Goal: Use online tool/utility: Utilize a website feature to perform a specific function

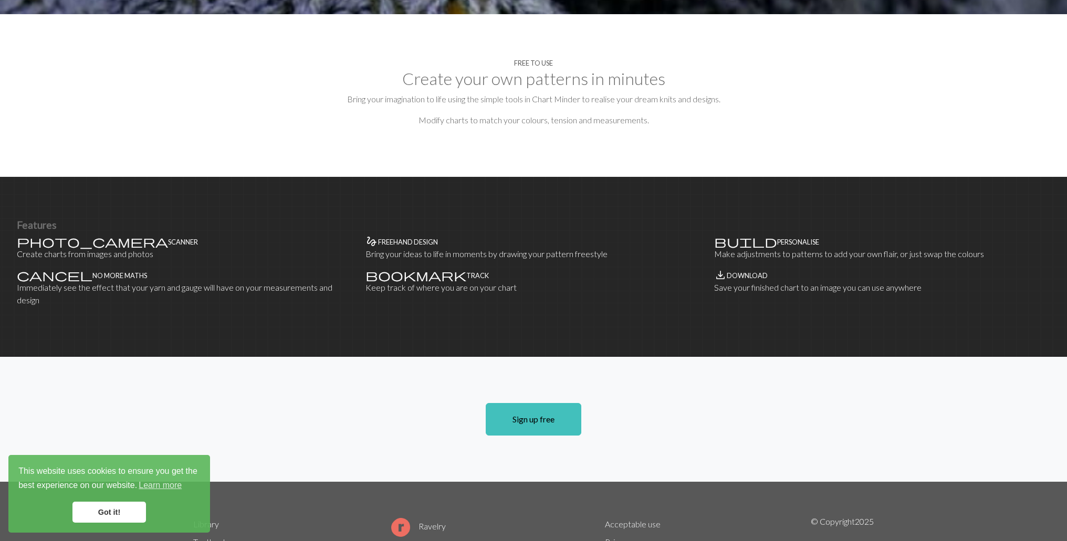
scroll to position [485, 0]
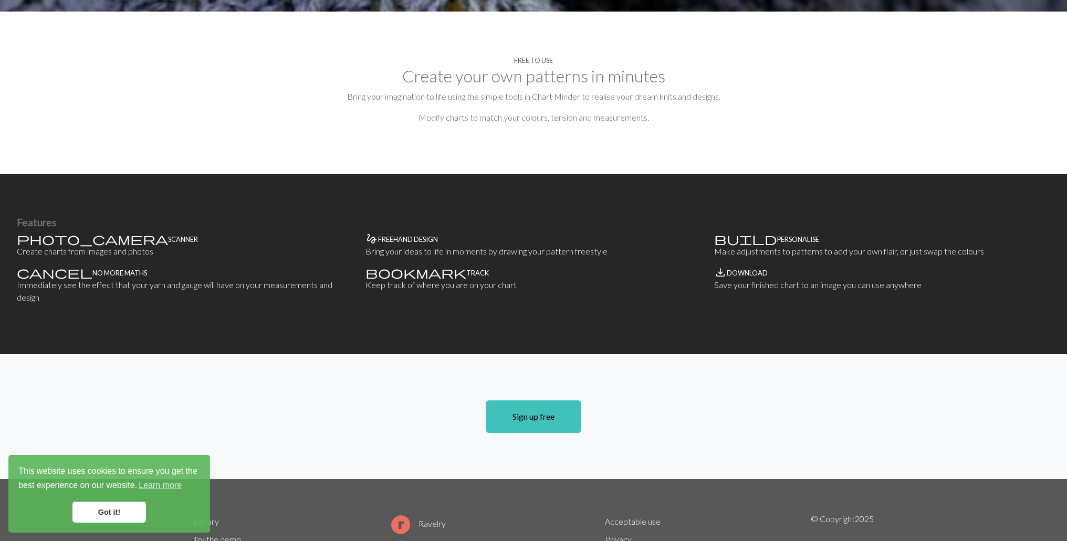
click at [121, 511] on link "Got it!" at bounding box center [108, 512] width 73 height 21
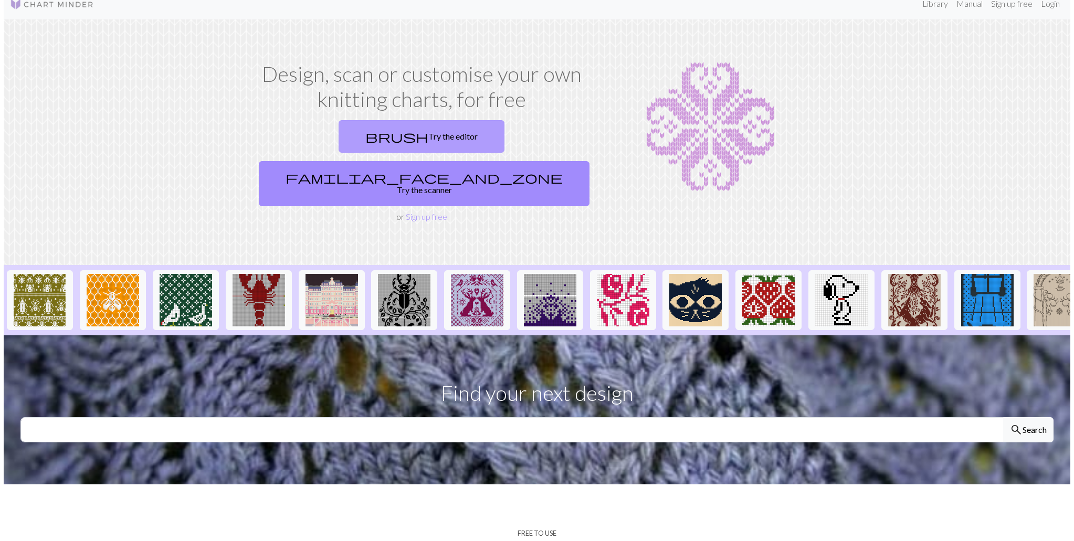
scroll to position [0, 0]
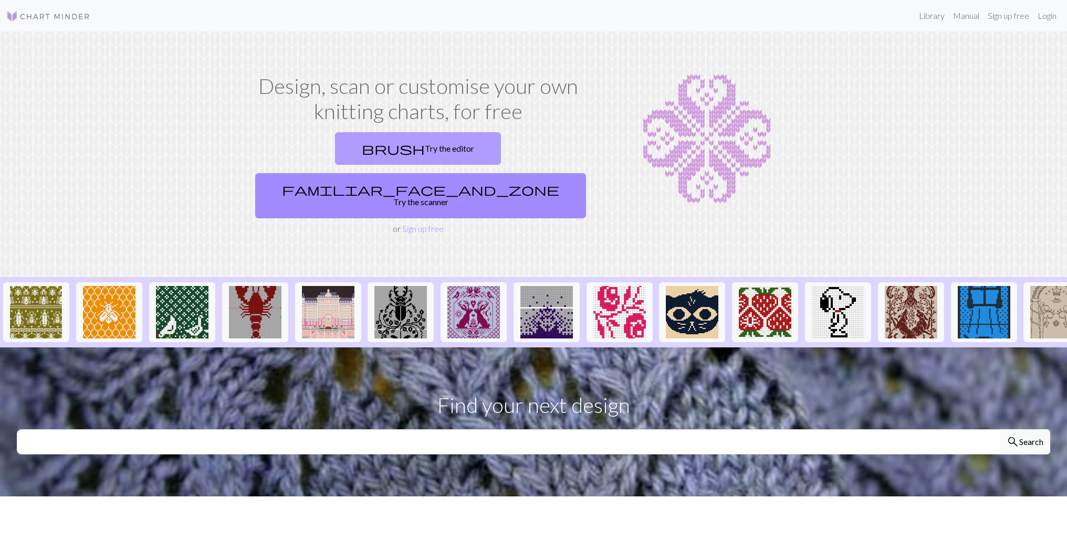
click at [445, 149] on link "brush Try the editor" at bounding box center [418, 148] width 166 height 33
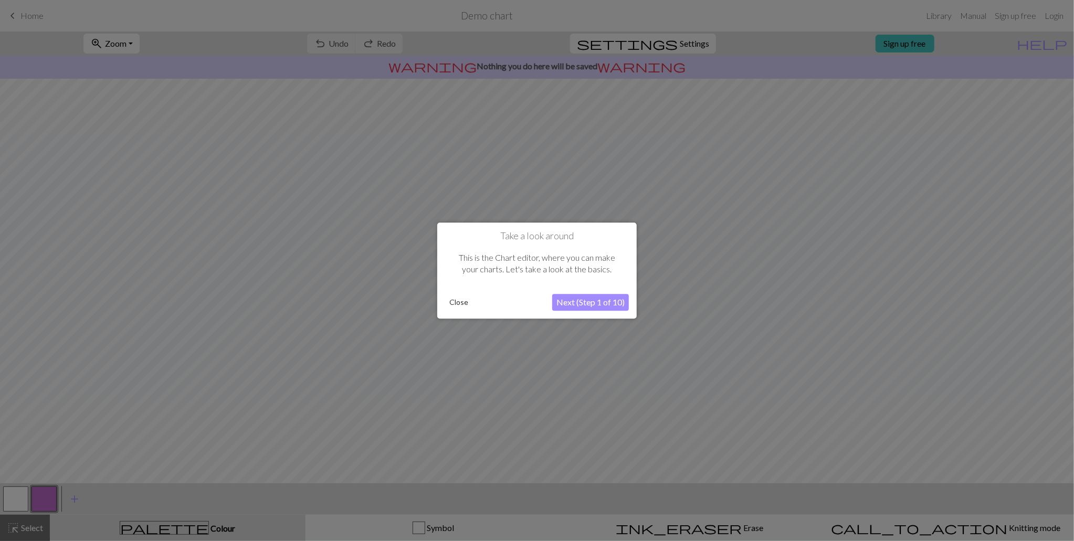
click at [459, 308] on button "Close" at bounding box center [458, 302] width 27 height 16
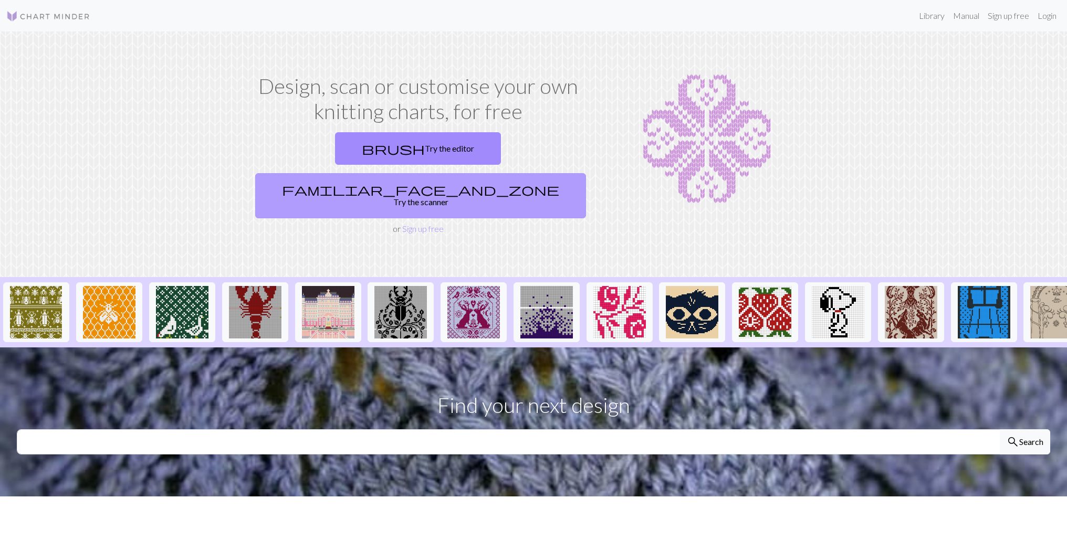
click at [453, 191] on span "familiar_face_and_zone" at bounding box center [420, 189] width 277 height 15
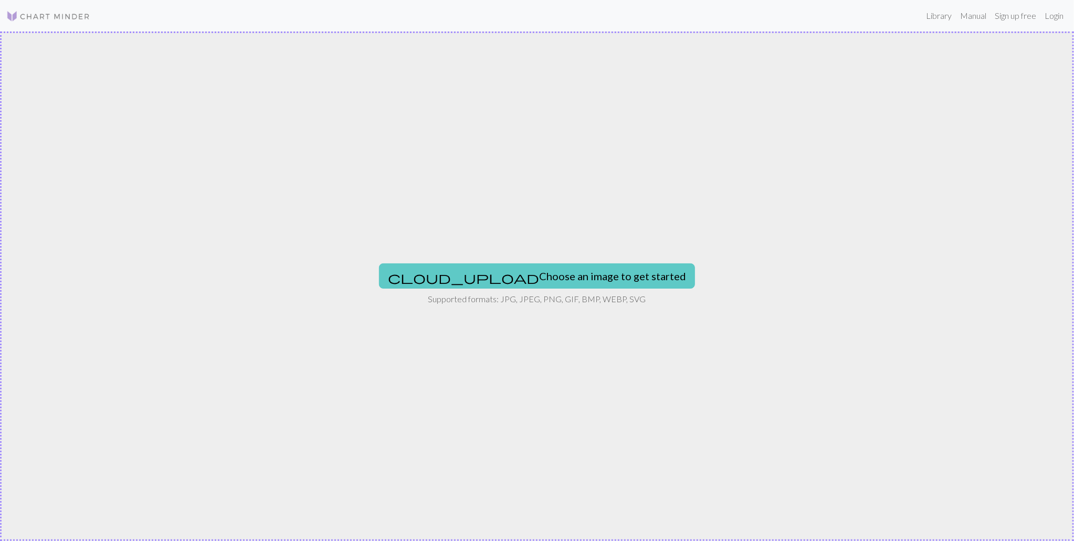
click at [510, 274] on span "cloud_upload" at bounding box center [463, 277] width 151 height 15
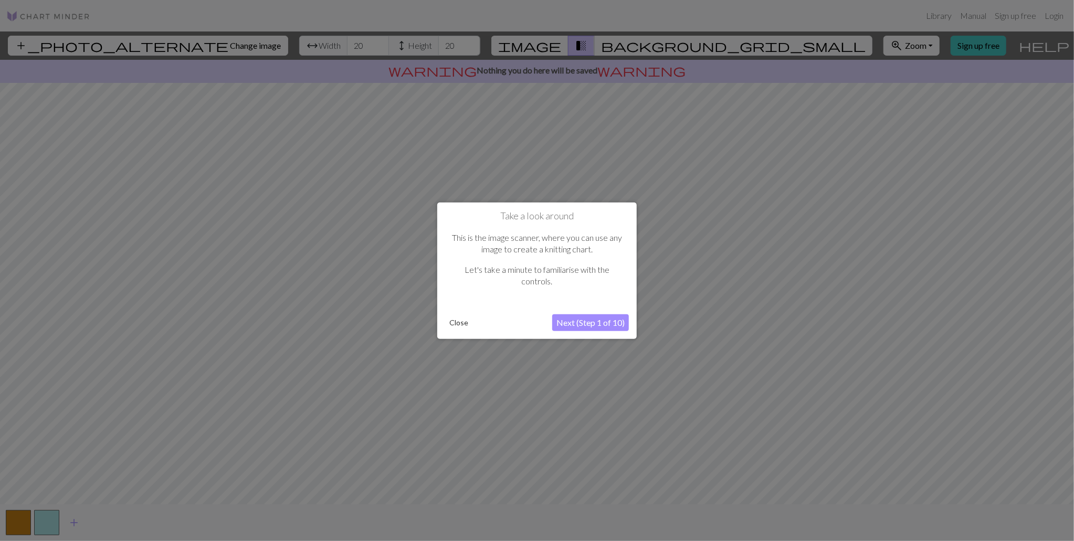
click at [581, 321] on button "Next (Step 1 of 10)" at bounding box center [590, 322] width 77 height 17
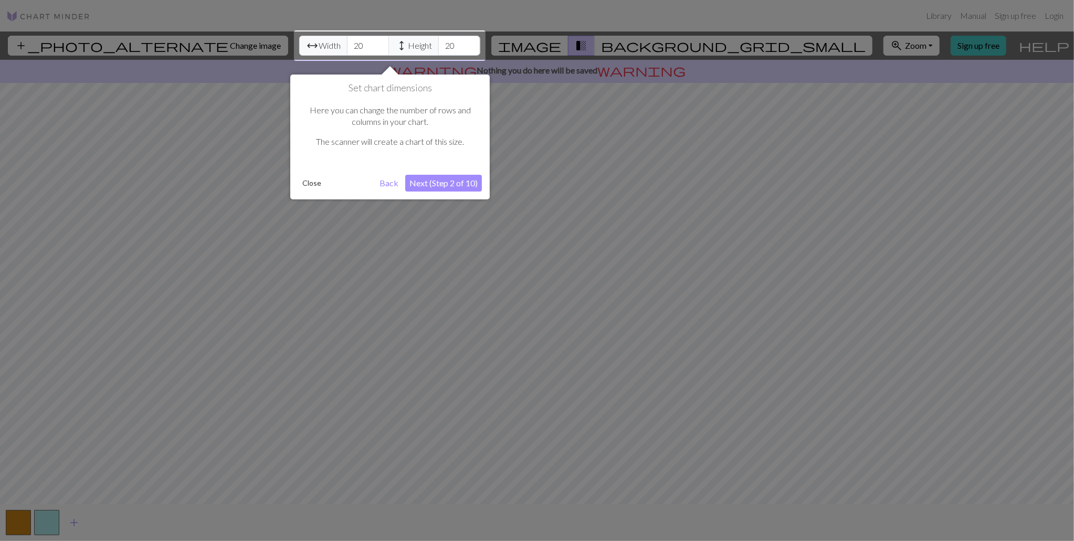
click at [426, 185] on button "Next (Step 2 of 10)" at bounding box center [443, 183] width 77 height 17
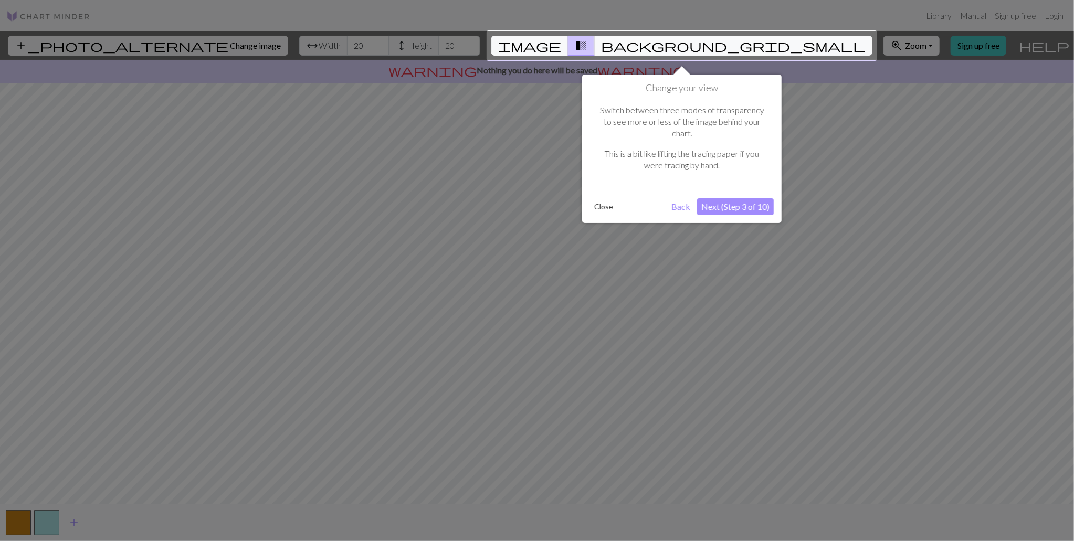
click at [742, 202] on button "Next (Step 3 of 10)" at bounding box center [735, 206] width 77 height 17
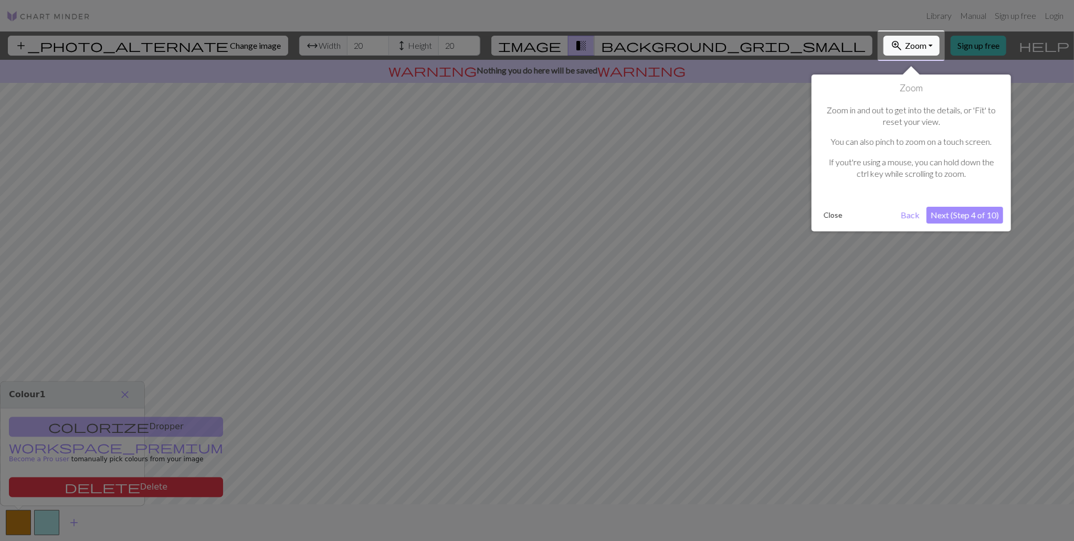
click at [955, 218] on button "Next (Step 4 of 10)" at bounding box center [964, 215] width 77 height 17
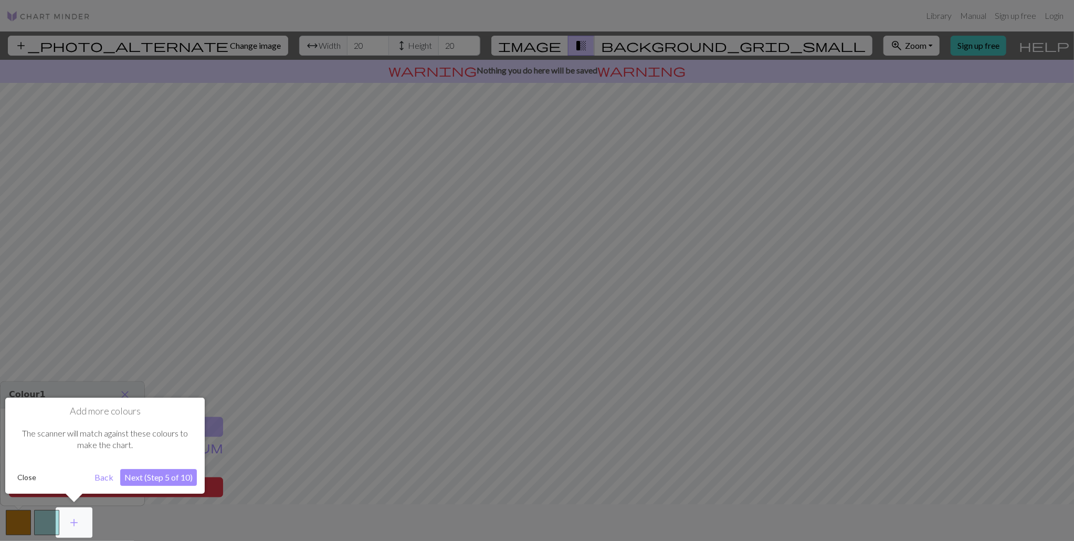
click at [145, 478] on button "Next (Step 5 of 10)" at bounding box center [158, 477] width 77 height 17
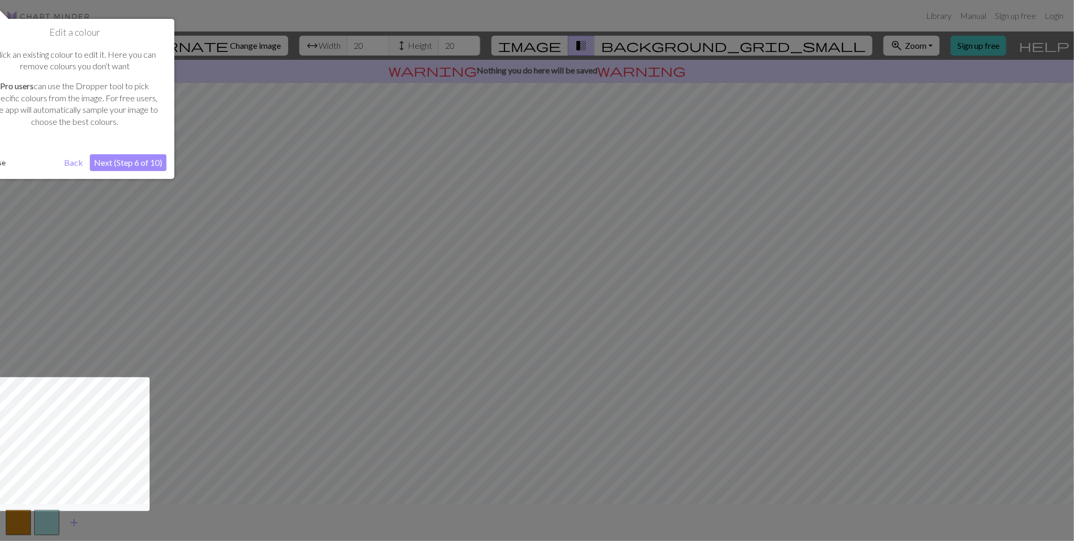
click at [119, 155] on button "Next (Step 6 of 10)" at bounding box center [128, 162] width 77 height 17
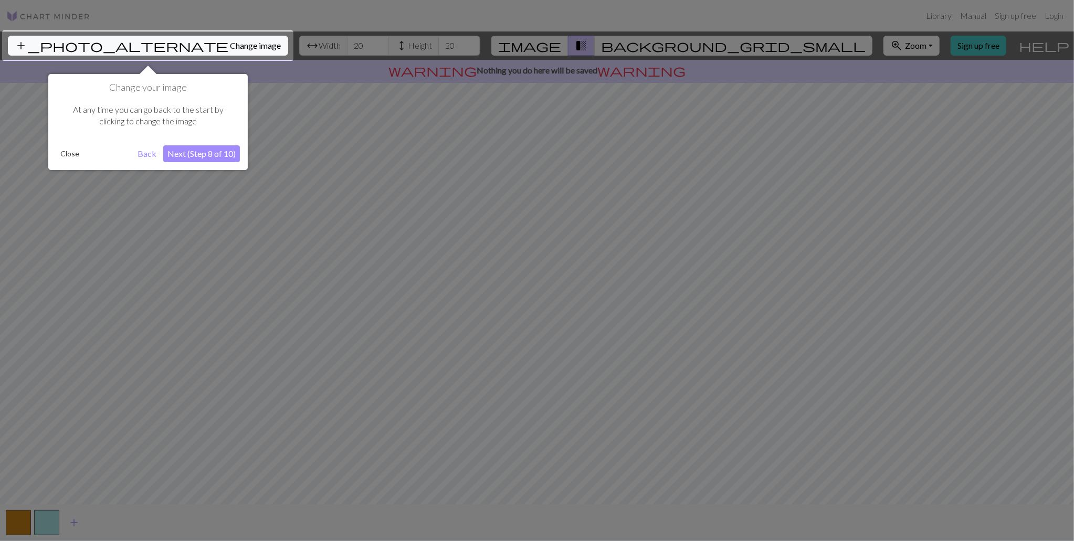
click at [203, 156] on button "Next (Step 8 of 10)" at bounding box center [201, 153] width 77 height 17
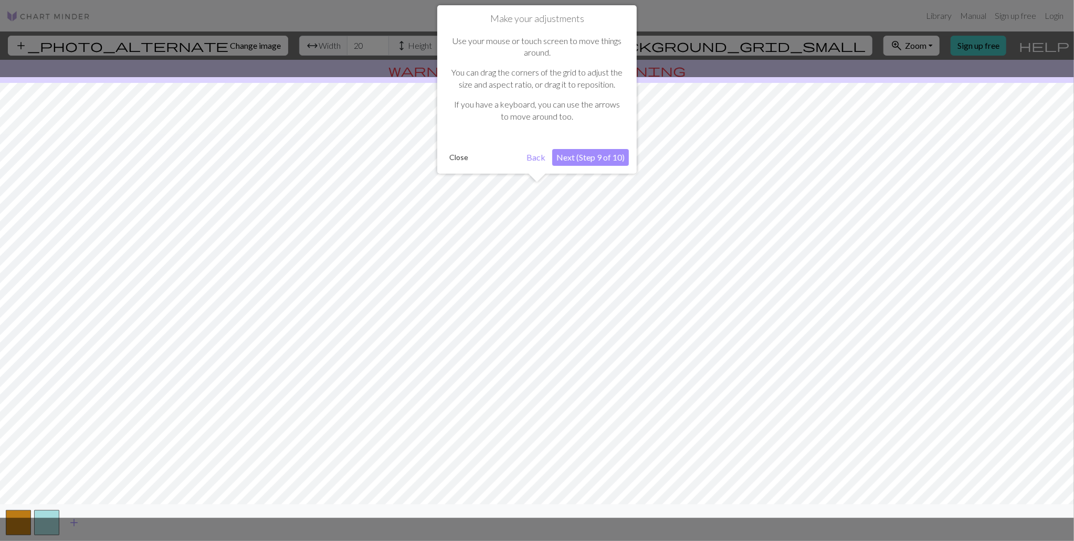
click at [599, 154] on button "Next (Step 9 of 10)" at bounding box center [590, 157] width 77 height 17
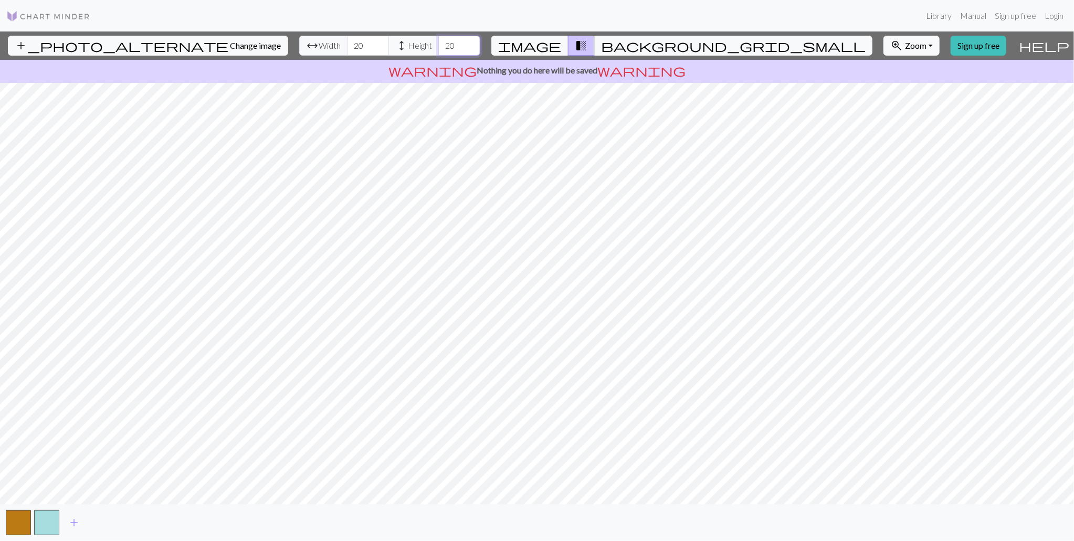
drag, startPoint x: 453, startPoint y: 44, endPoint x: 440, endPoint y: 52, distance: 15.8
click at [440, 52] on input "20" at bounding box center [459, 46] width 42 height 20
click at [384, 46] on input "20" at bounding box center [368, 46] width 42 height 20
type input "23"
click at [444, 45] on input "20" at bounding box center [459, 46] width 42 height 20
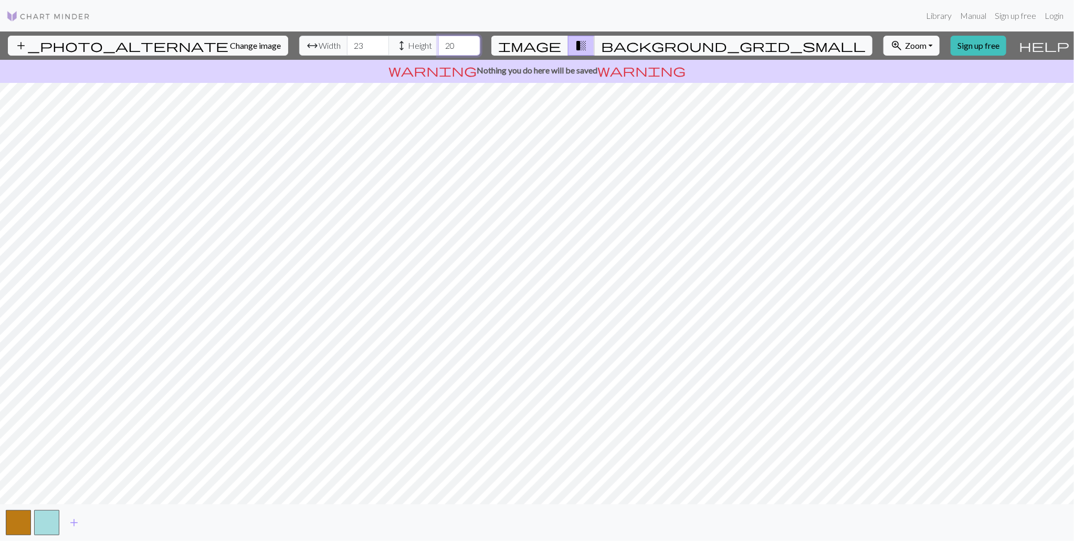
click at [454, 44] on input "20" at bounding box center [459, 46] width 42 height 20
type input "2"
type input "36"
click at [474, 51] on input "number" at bounding box center [459, 46] width 42 height 20
click at [744, 41] on span "background_grid_small" at bounding box center [733, 45] width 265 height 15
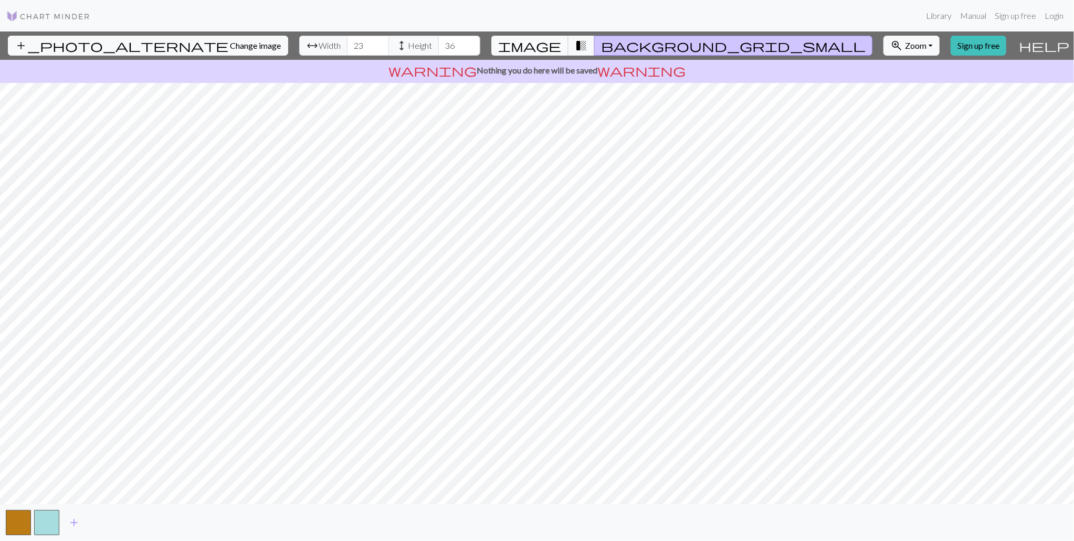
click at [512, 45] on span "image" at bounding box center [529, 45] width 63 height 15
click at [773, 44] on span "background_grid_small" at bounding box center [733, 45] width 265 height 15
click at [631, 46] on span "background_grid_small" at bounding box center [733, 45] width 265 height 15
click at [577, 46] on span "transition_fade" at bounding box center [581, 45] width 13 height 15
click at [558, 47] on span "image" at bounding box center [529, 45] width 63 height 15
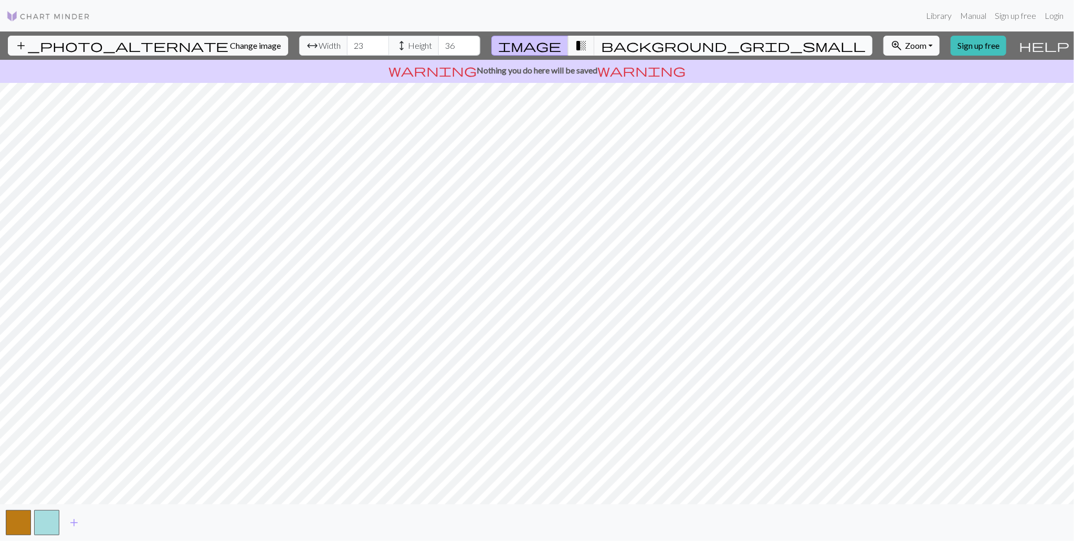
click at [596, 46] on button "background_grid_small" at bounding box center [733, 46] width 278 height 20
click at [556, 52] on span "image" at bounding box center [529, 45] width 63 height 15
click at [582, 50] on span "transition_fade" at bounding box center [581, 45] width 13 height 15
click at [795, 55] on button "background_grid_small" at bounding box center [733, 46] width 278 height 20
click at [527, 40] on span "image" at bounding box center [529, 45] width 63 height 15
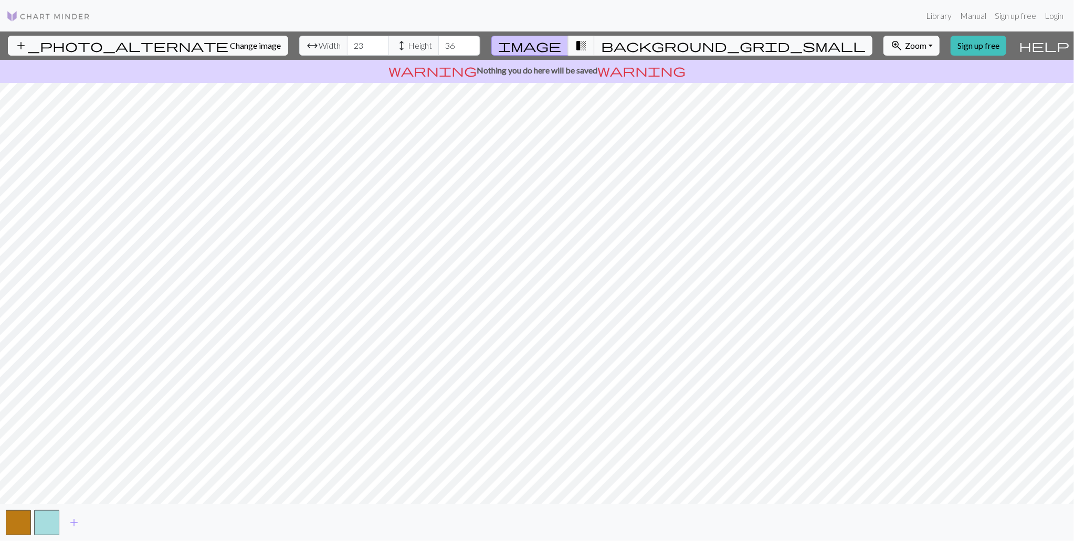
click at [545, 40] on span "image" at bounding box center [529, 45] width 63 height 15
click at [541, 47] on span "image" at bounding box center [529, 45] width 63 height 15
click at [624, 45] on span "background_grid_small" at bounding box center [733, 45] width 265 height 15
click at [565, 47] on button "image" at bounding box center [529, 46] width 77 height 20
click at [584, 43] on span "transition_fade" at bounding box center [581, 45] width 13 height 15
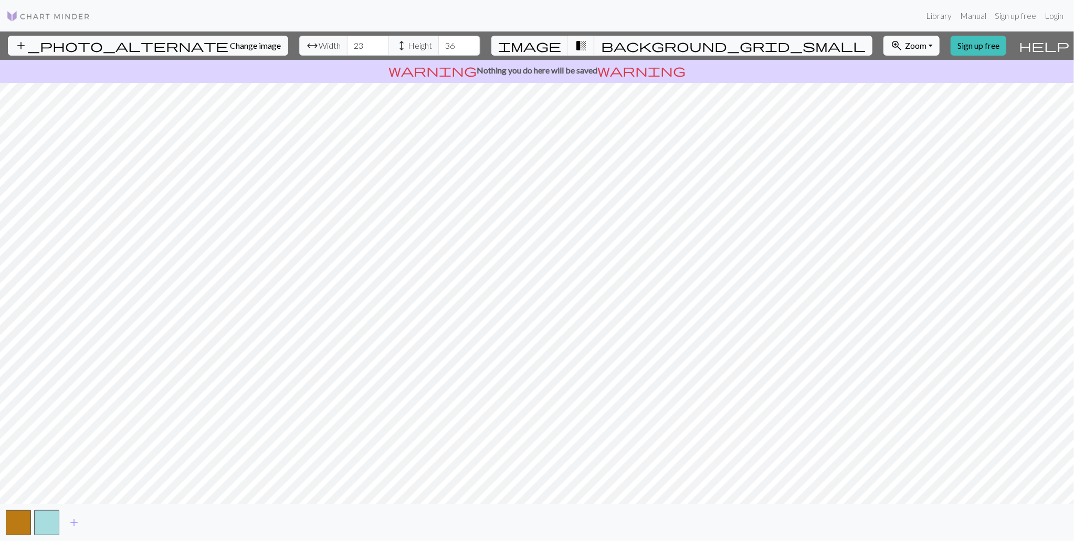
click at [537, 29] on nav "Library Manual Sign up free Login" at bounding box center [537, 15] width 1074 height 31
click at [544, 44] on span "image" at bounding box center [529, 45] width 63 height 15
click at [458, 48] on input "36" at bounding box center [459, 46] width 42 height 20
type input "3"
drag, startPoint x: 461, startPoint y: 42, endPoint x: 414, endPoint y: 42, distance: 47.2
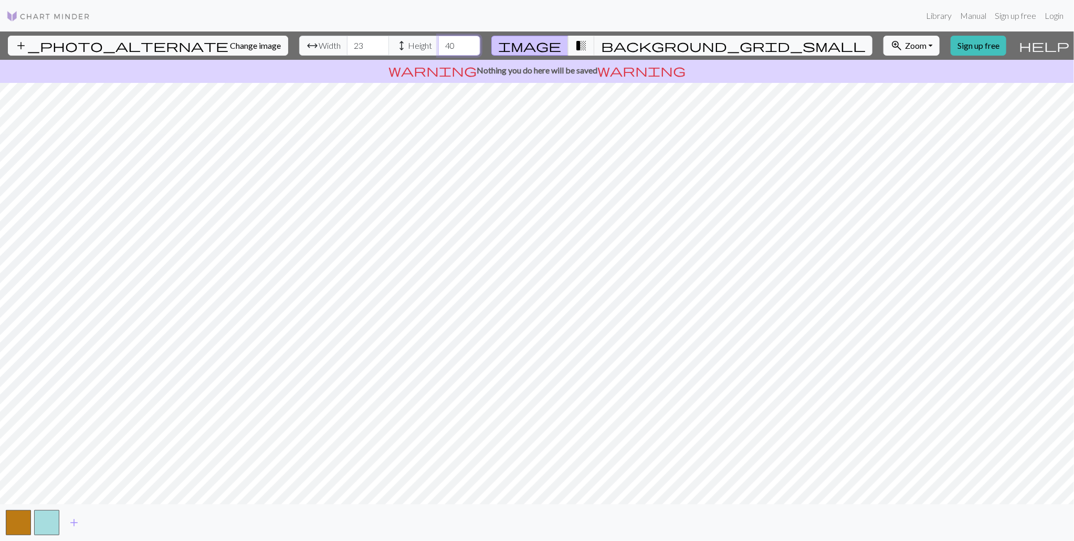
click at [414, 42] on div "arrow_range Width 23 height Height 40" at bounding box center [389, 46] width 181 height 20
type input "36"
click at [364, 43] on input "23" at bounding box center [368, 46] width 42 height 20
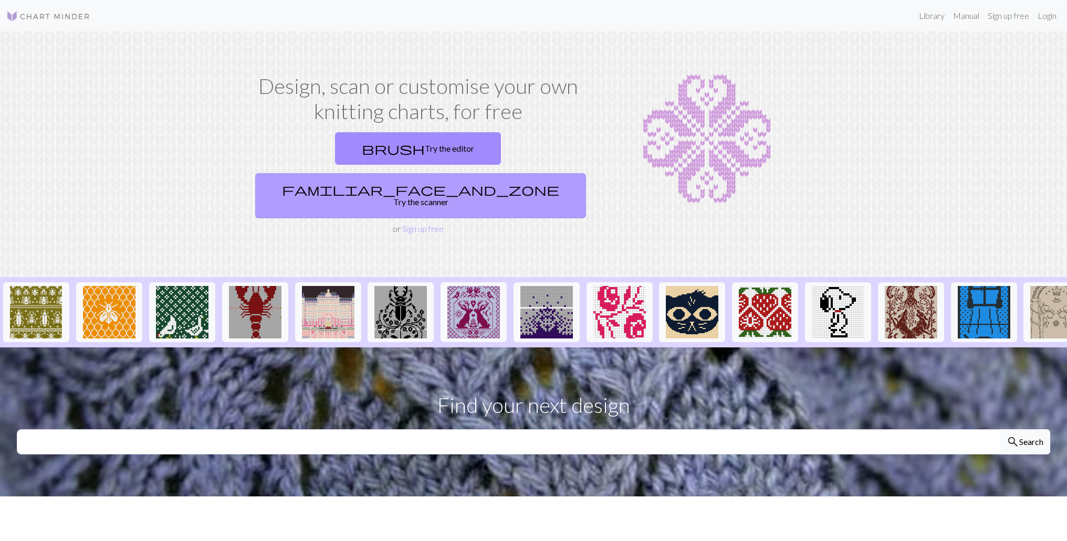
click at [405, 190] on span "familiar_face_and_zone" at bounding box center [420, 189] width 277 height 15
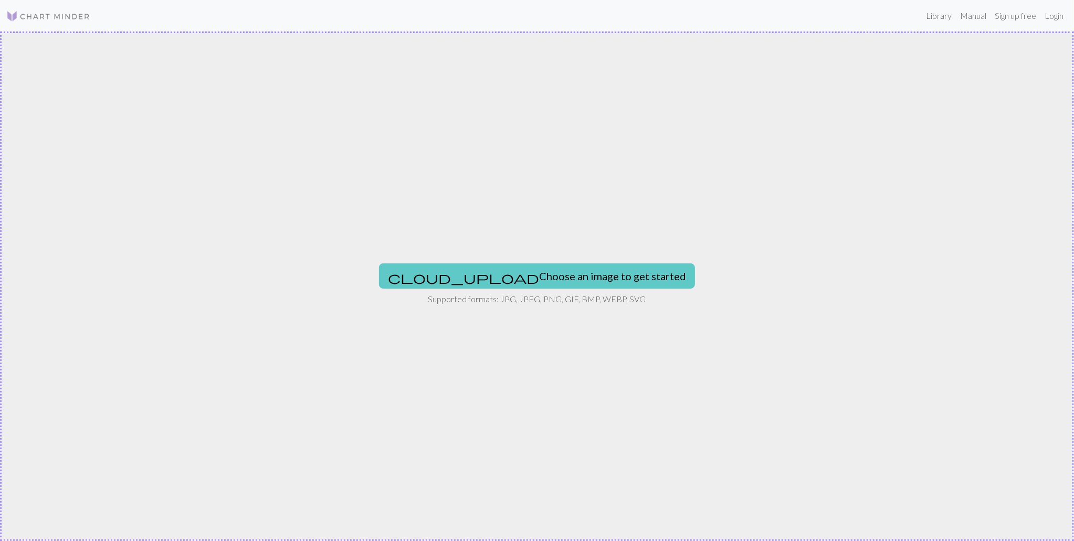
click at [501, 271] on span "cloud_upload" at bounding box center [463, 277] width 151 height 15
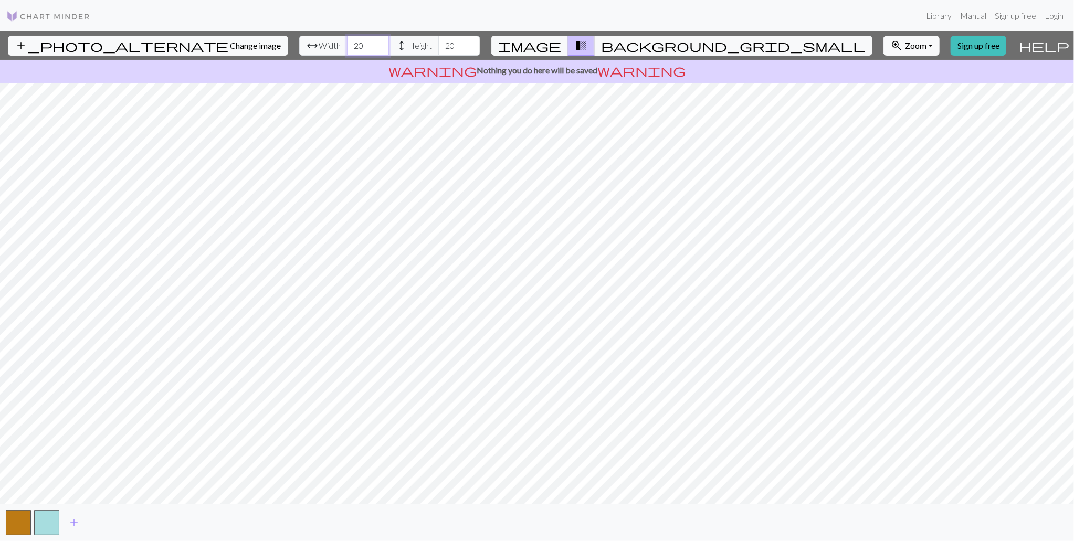
click at [366, 49] on input "20" at bounding box center [368, 46] width 42 height 20
type input "23"
click at [468, 48] on input "19" at bounding box center [459, 46] width 42 height 20
drag, startPoint x: 460, startPoint y: 48, endPoint x: 438, endPoint y: 48, distance: 22.1
click at [438, 48] on div "arrow_range Width 23 height Height 19" at bounding box center [389, 46] width 181 height 20
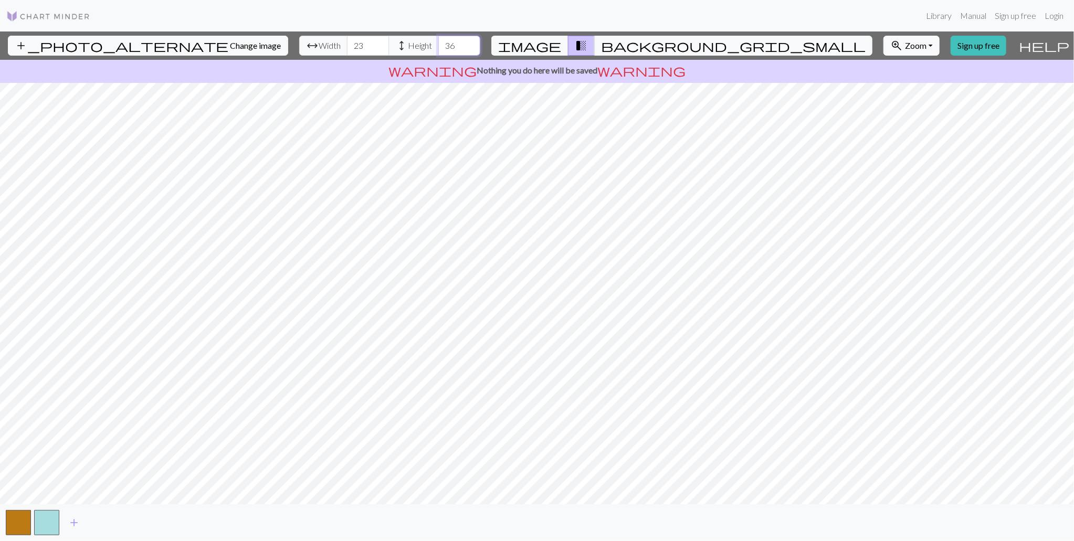
type input "3"
type input "4"
type input "5"
type input "3"
drag, startPoint x: 458, startPoint y: 46, endPoint x: 436, endPoint y: 50, distance: 21.9
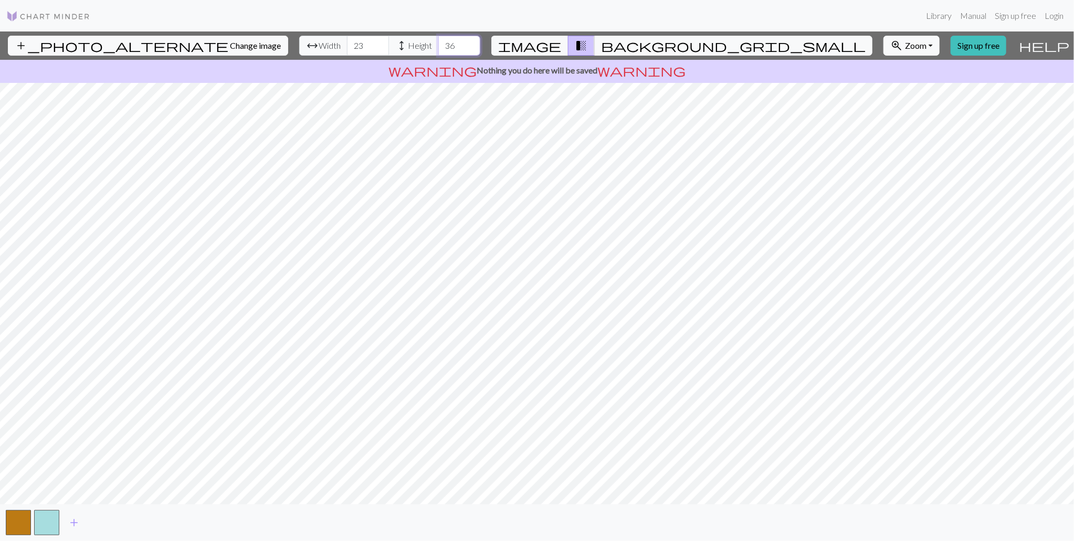
click at [436, 49] on div "arrow_range Width 23 height Height 36" at bounding box center [389, 46] width 181 height 20
type input "40"
drag, startPoint x: 355, startPoint y: 41, endPoint x: 366, endPoint y: 45, distance: 11.6
click at [359, 43] on input "23" at bounding box center [368, 46] width 42 height 20
click at [367, 45] on input "23" at bounding box center [368, 46] width 42 height 20
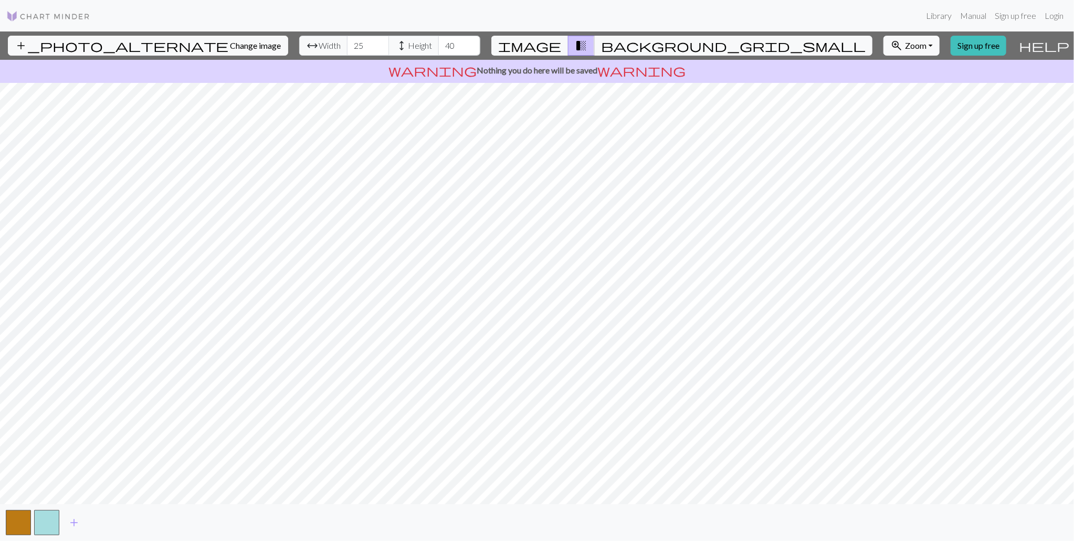
click at [539, 505] on div "add_photo_alternate Change image arrow_range Width 25 height Height 40 image tr…" at bounding box center [537, 286] width 1074 height 510
click at [581, 50] on span "transition_fade" at bounding box center [581, 45] width 13 height 15
click at [581, 44] on span "transition_fade" at bounding box center [581, 45] width 13 height 15
click at [587, 46] on button "transition_fade" at bounding box center [581, 46] width 27 height 20
click at [531, 42] on span "image" at bounding box center [529, 45] width 63 height 15
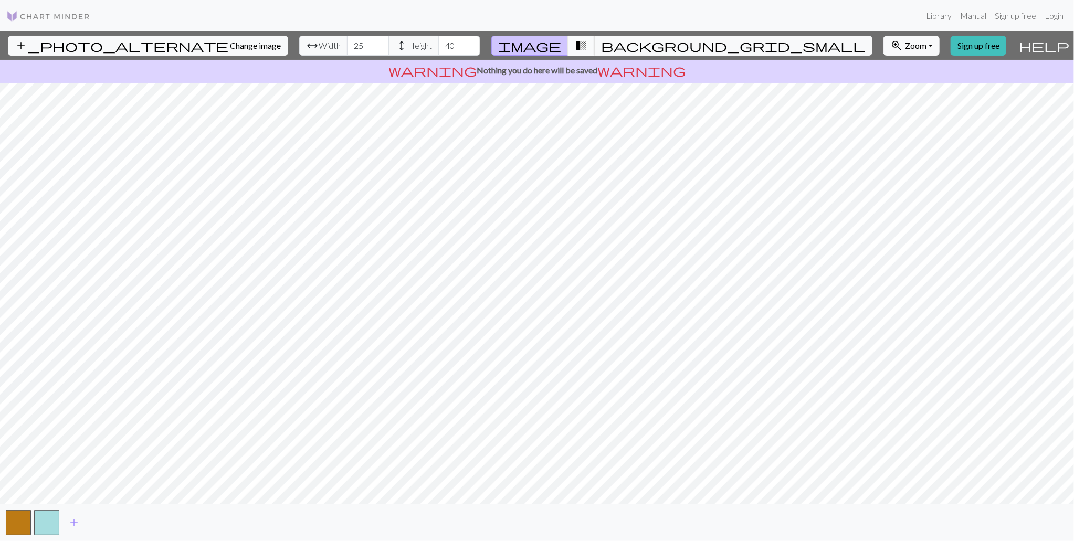
click at [585, 50] on span "transition_fade" at bounding box center [581, 45] width 13 height 15
click at [585, 48] on span "transition_fade" at bounding box center [581, 45] width 13 height 15
click at [537, 45] on span "image" at bounding box center [529, 45] width 63 height 15
click at [589, 44] on button "transition_fade" at bounding box center [581, 46] width 27 height 20
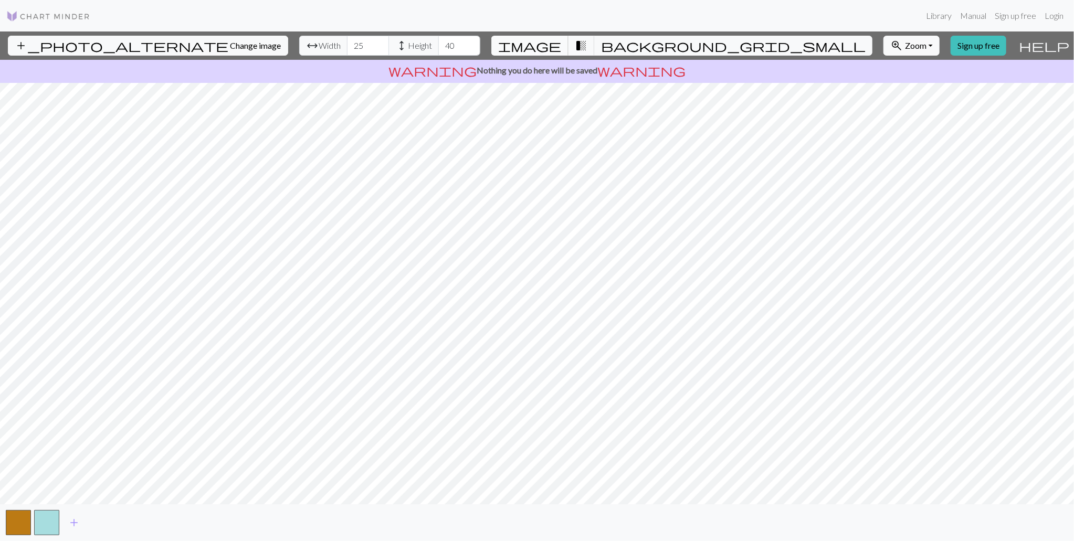
click at [529, 46] on span "image" at bounding box center [529, 45] width 63 height 15
click at [580, 46] on span "transition_fade" at bounding box center [581, 45] width 13 height 15
click at [588, 46] on button "transition_fade" at bounding box center [581, 46] width 27 height 20
click at [624, 43] on span "background_grid_small" at bounding box center [733, 45] width 265 height 15
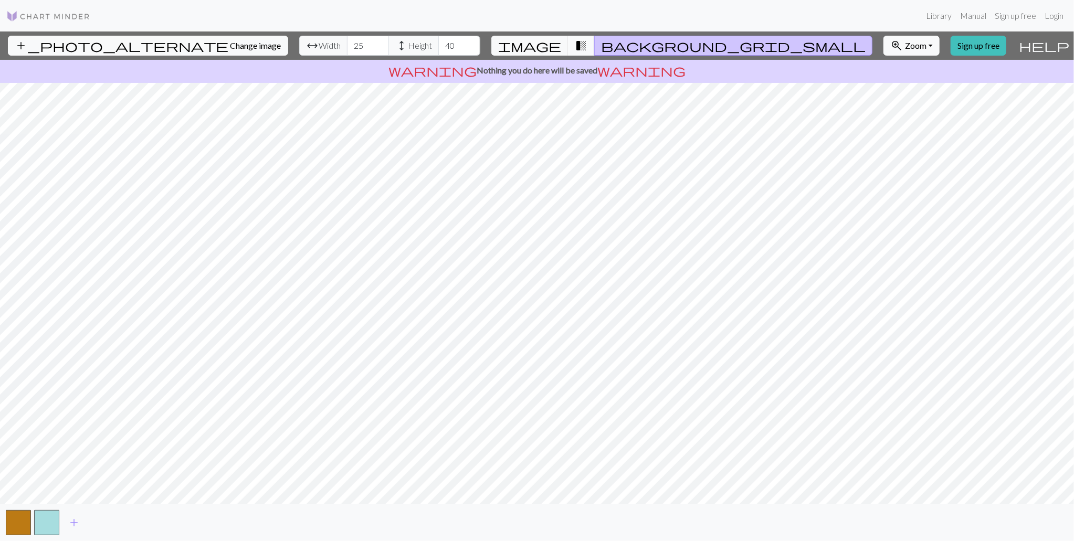
click at [575, 45] on span "transition_fade" at bounding box center [581, 45] width 13 height 15
click at [546, 44] on span "image" at bounding box center [529, 45] width 63 height 15
click at [579, 42] on span "transition_fade" at bounding box center [581, 45] width 13 height 15
click at [628, 51] on span "background_grid_small" at bounding box center [733, 45] width 265 height 15
click at [574, 41] on button "transition_fade" at bounding box center [581, 46] width 27 height 20
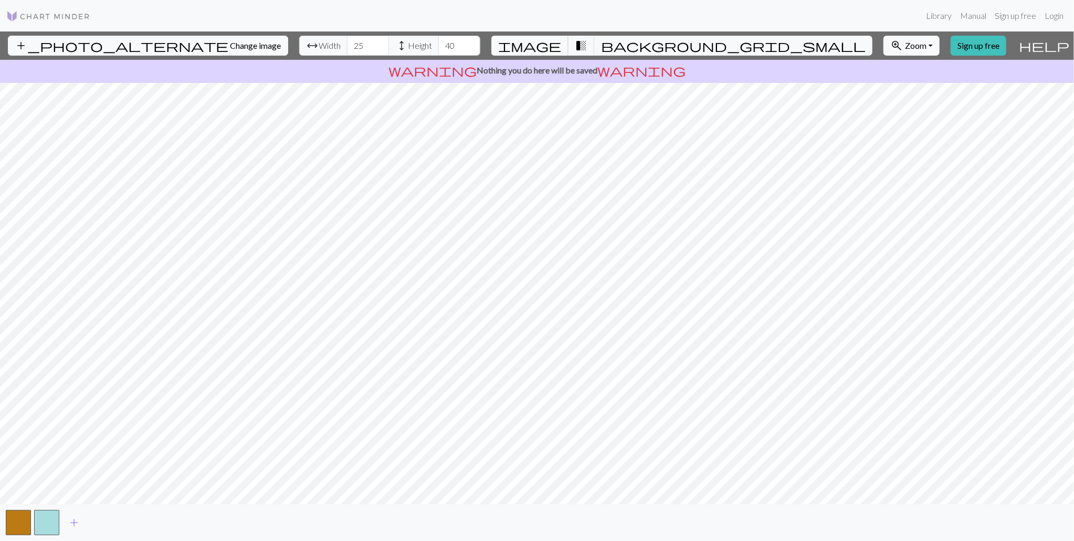
click at [543, 40] on span "image" at bounding box center [529, 45] width 63 height 15
drag, startPoint x: 366, startPoint y: 40, endPoint x: 333, endPoint y: 48, distance: 33.5
click at [333, 48] on div "arrow_range Width 25 height Height 40" at bounding box center [389, 46] width 181 height 20
type input "32"
drag, startPoint x: 457, startPoint y: 46, endPoint x: 444, endPoint y: 46, distance: 13.6
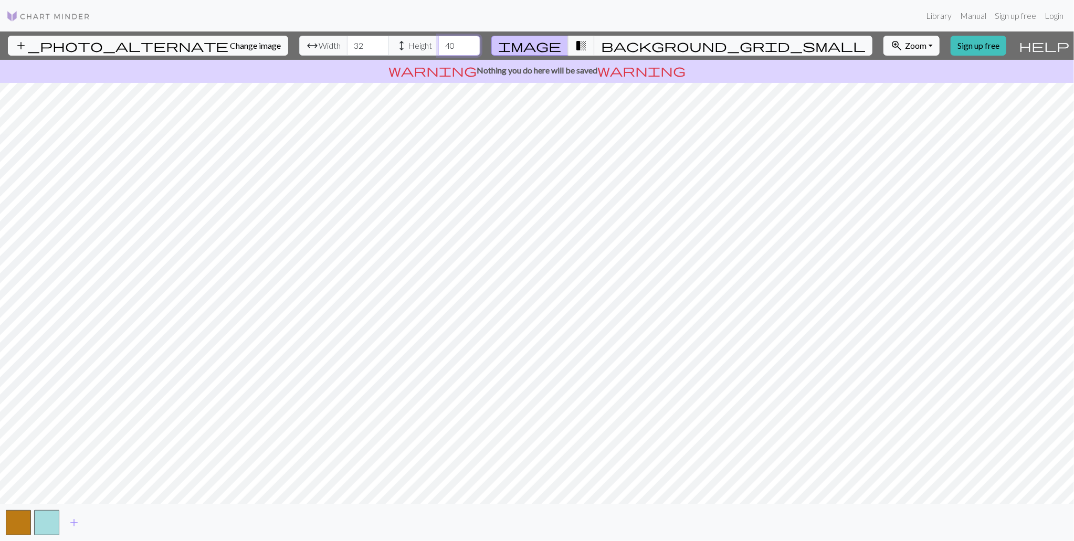
click at [444, 46] on input "40" at bounding box center [459, 46] width 42 height 20
type input "43"
click at [585, 52] on span "transition_fade" at bounding box center [581, 45] width 13 height 15
click at [244, 50] on span "Change image" at bounding box center [255, 45] width 51 height 10
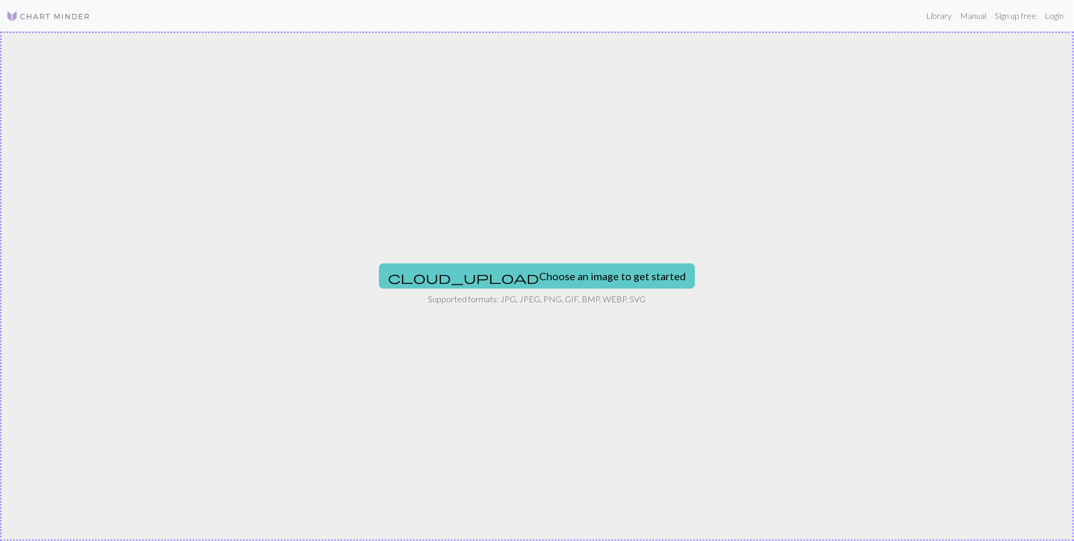
click at [497, 275] on span "cloud_upload" at bounding box center [463, 277] width 151 height 15
